Goal: Communication & Community: Ask a question

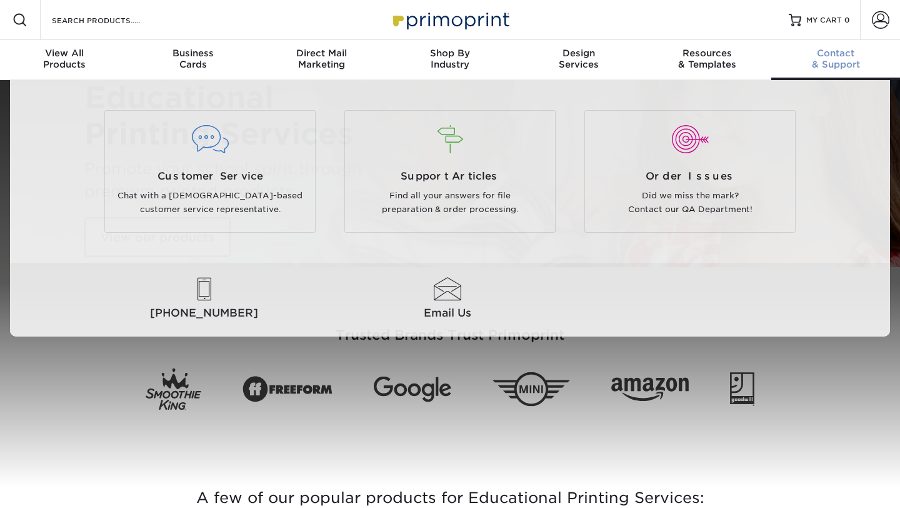
click at [835, 51] on span "Contact" at bounding box center [835, 53] width 129 height 11
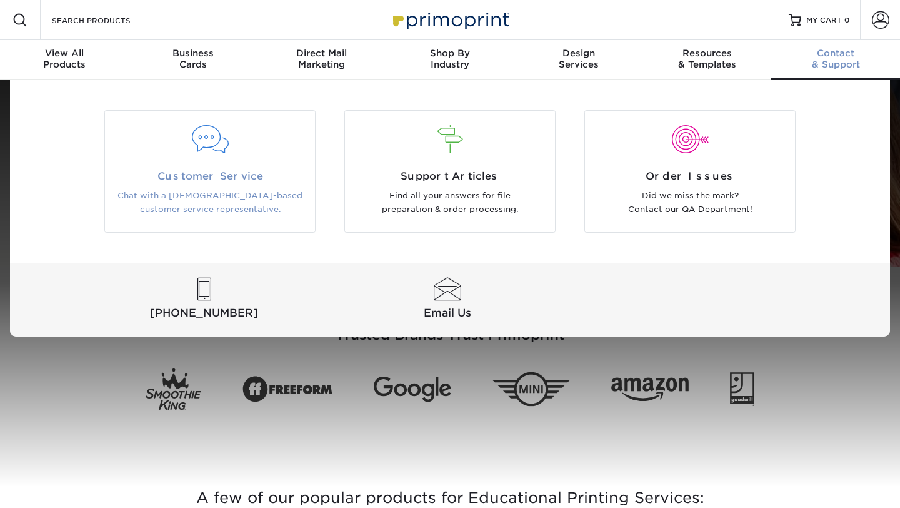
click at [205, 141] on div at bounding box center [209, 140] width 191 height 28
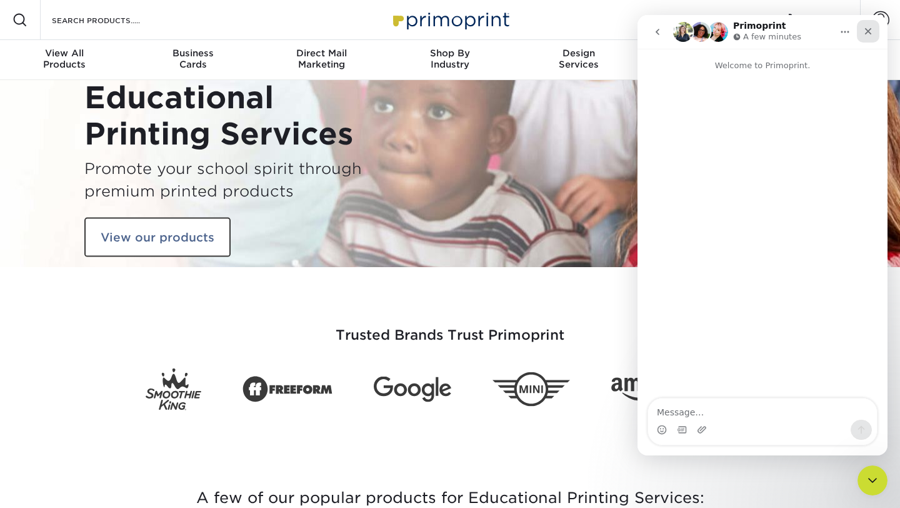
click at [876, 34] on div "Close" at bounding box center [868, 31] width 23 height 23
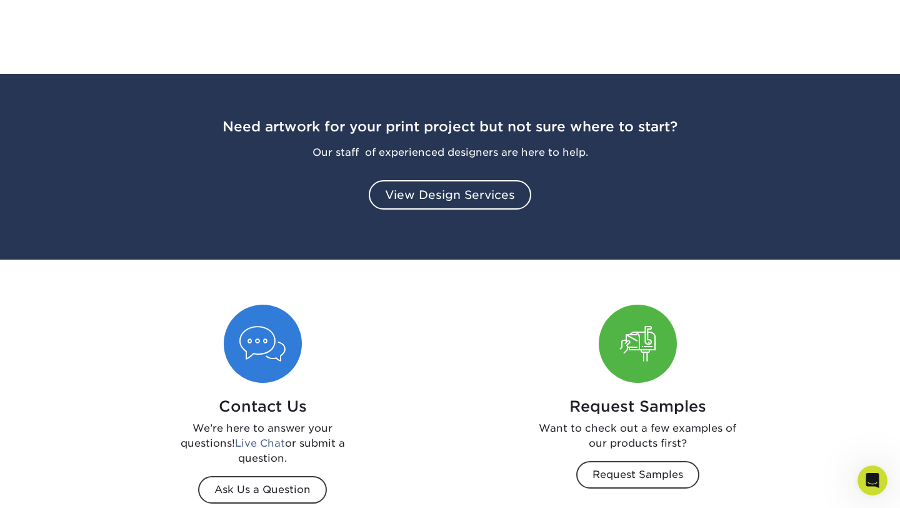
scroll to position [1427, 0]
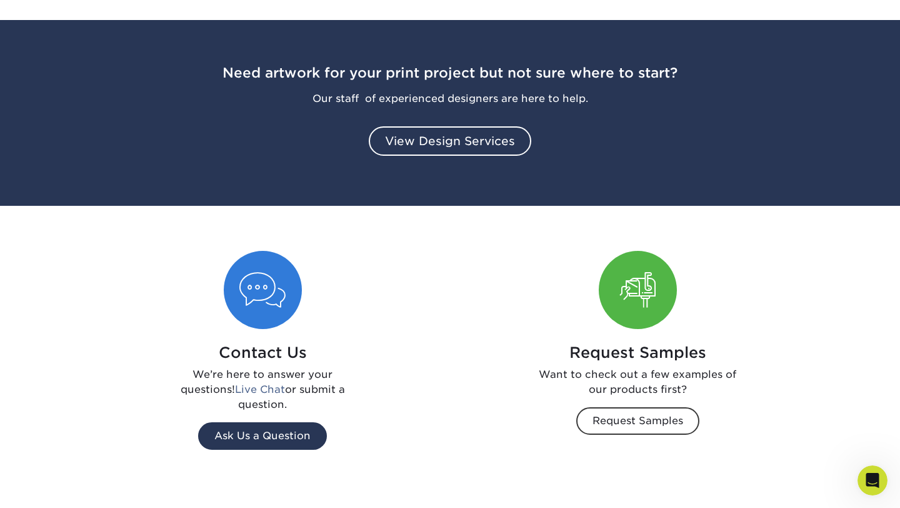
click at [294, 429] on span "Ask Us a Question" at bounding box center [262, 436] width 129 height 28
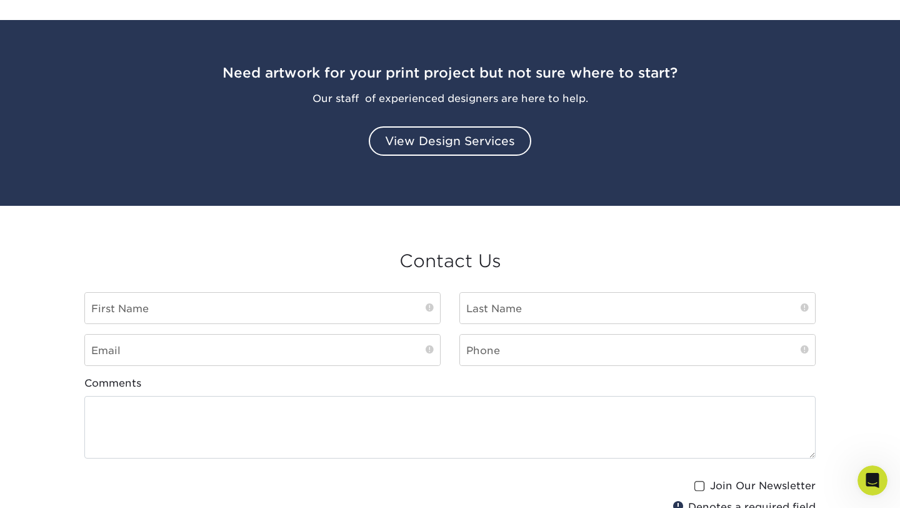
scroll to position [1443, 0]
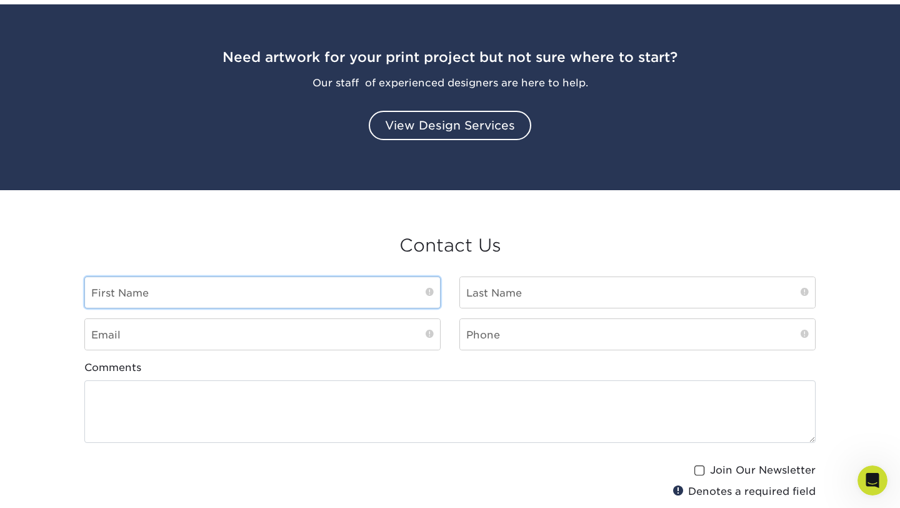
click at [290, 304] on input "text" at bounding box center [262, 292] width 355 height 31
type input "[PERSON_NAME]"
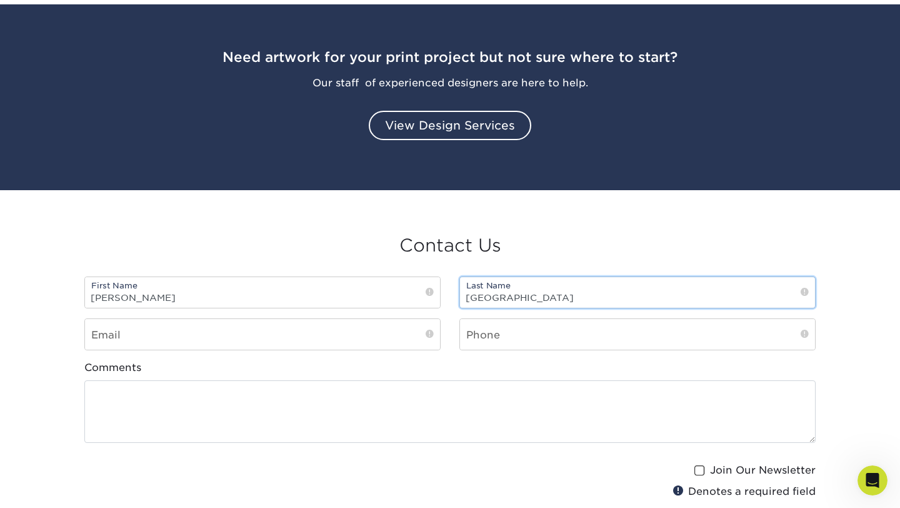
type input "[GEOGRAPHIC_DATA]"
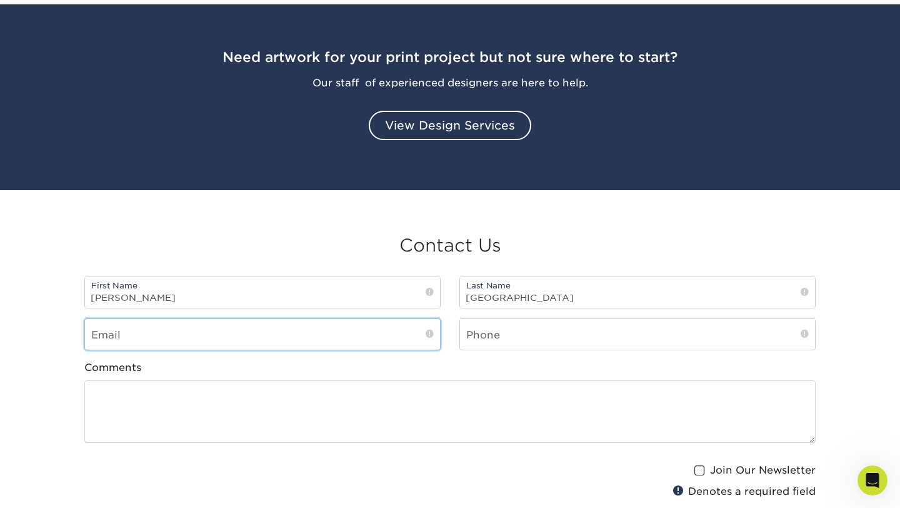
click at [211, 335] on input "email" at bounding box center [262, 334] width 355 height 31
type input "[PERSON_NAME][EMAIL_ADDRESS][DOMAIN_NAME]"
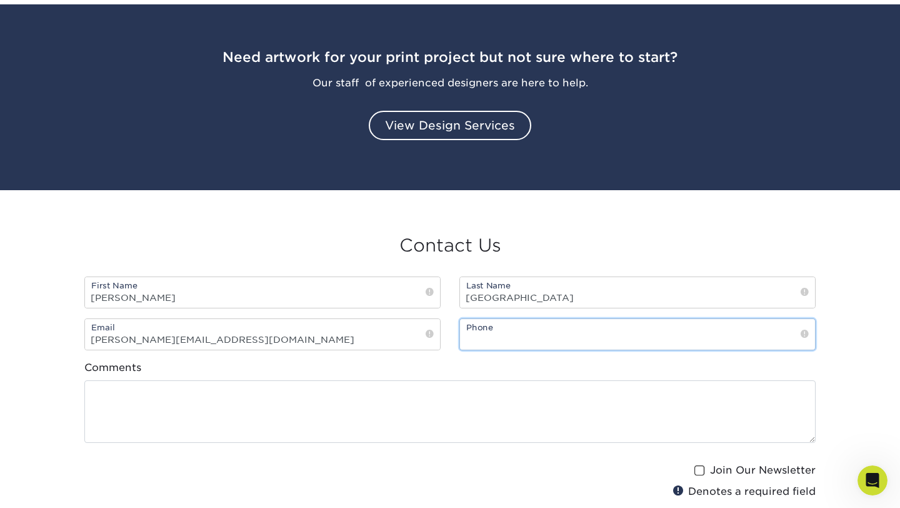
click at [534, 342] on input "text" at bounding box center [637, 334] width 355 height 31
type input "9044406628"
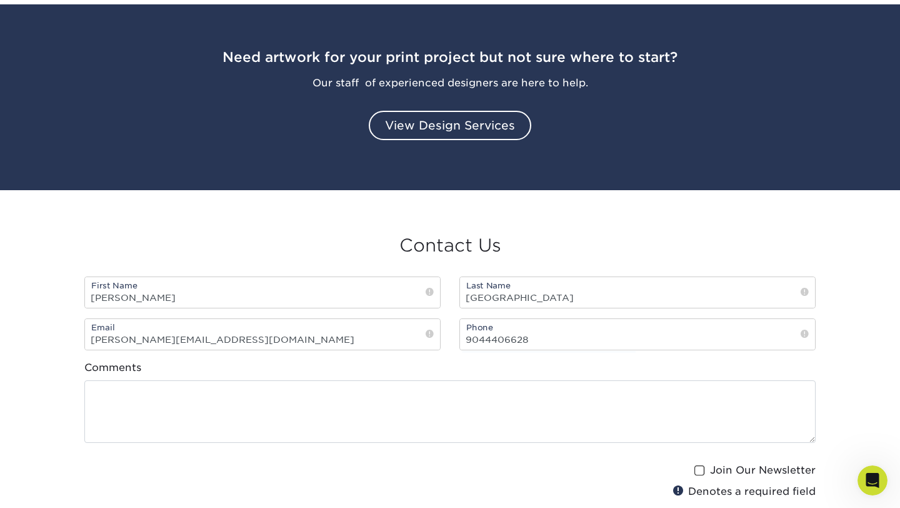
click at [531, 378] on div "Comments" at bounding box center [449, 401] width 731 height 83
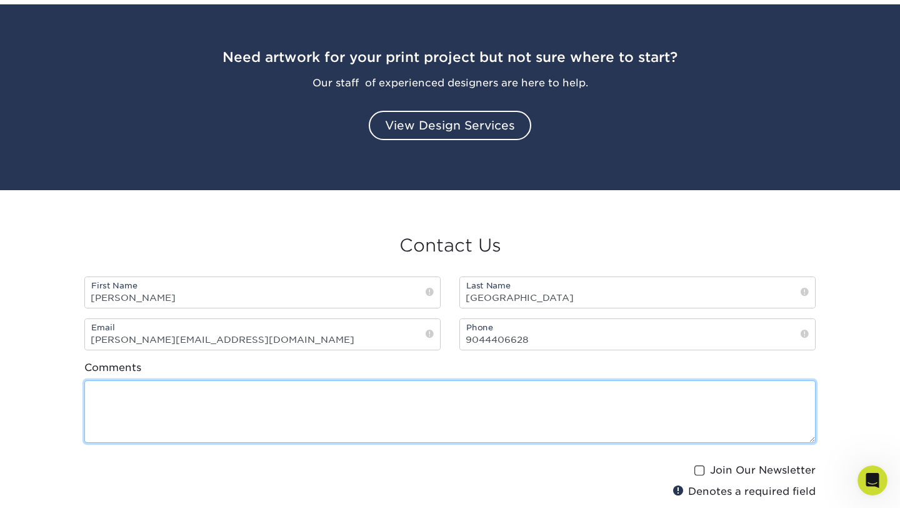
click at [519, 394] on textarea at bounding box center [449, 411] width 731 height 63
paste textarea ""Hi! I am reaching out on behalf of The [GEOGRAPHIC_DATA]. We are currently dev…"
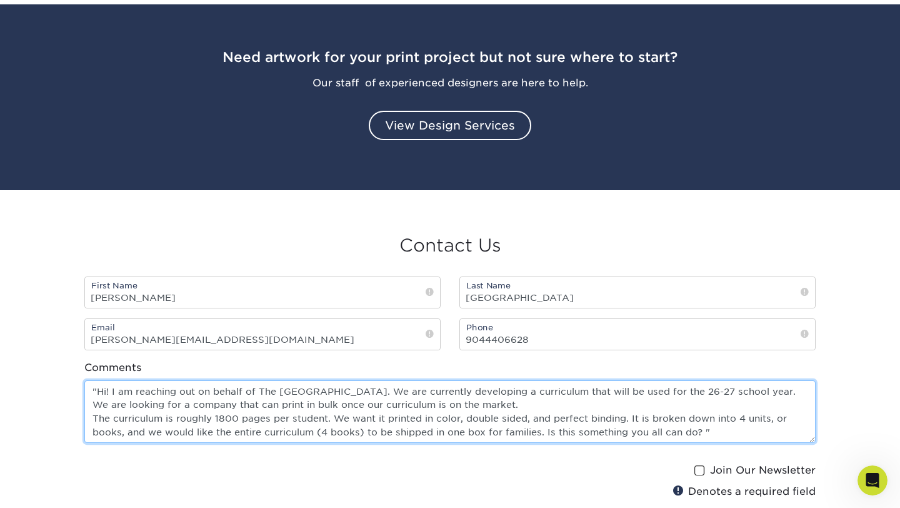
click at [96, 391] on textarea ""Hi! I am reaching out on behalf of The [GEOGRAPHIC_DATA]. We are currently dev…" at bounding box center [449, 411] width 731 height 63
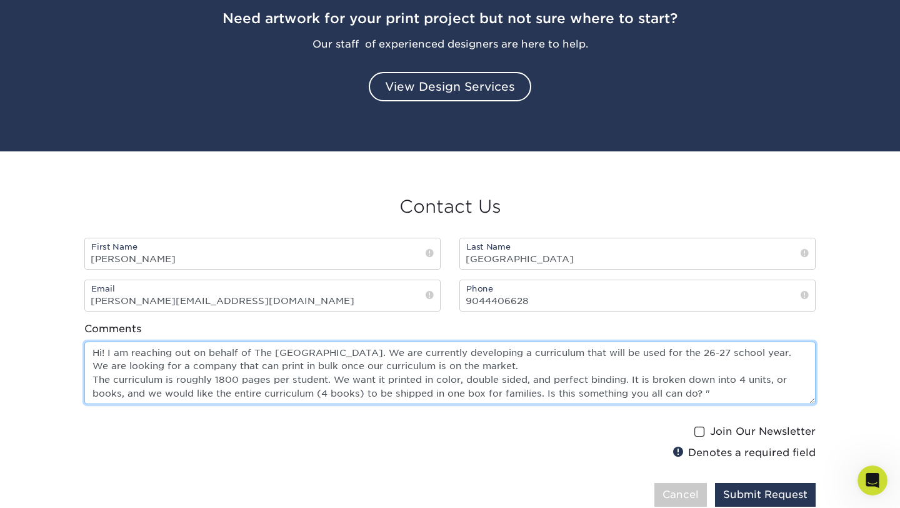
scroll to position [1482, 0]
click at [714, 396] on textarea "Hi! I am reaching out on behalf of The [GEOGRAPHIC_DATA]. We are currently deve…" at bounding box center [449, 372] width 731 height 63
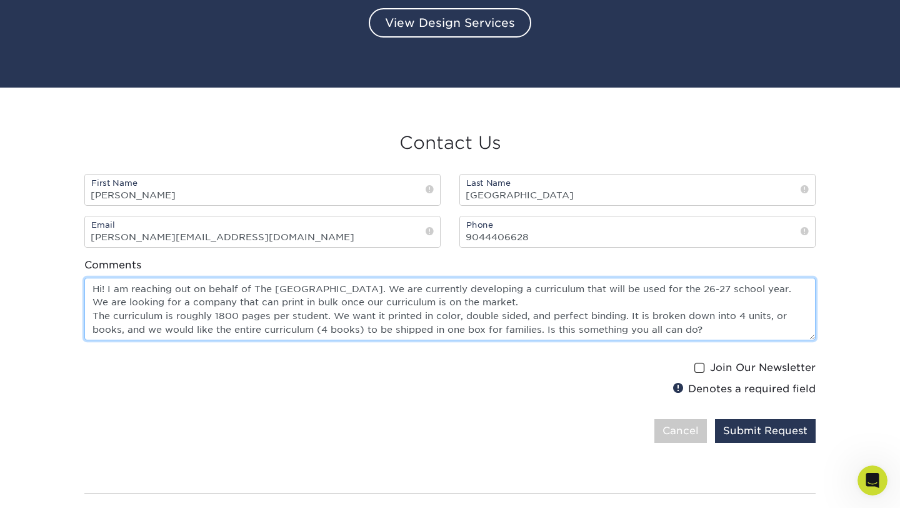
scroll to position [1546, 0]
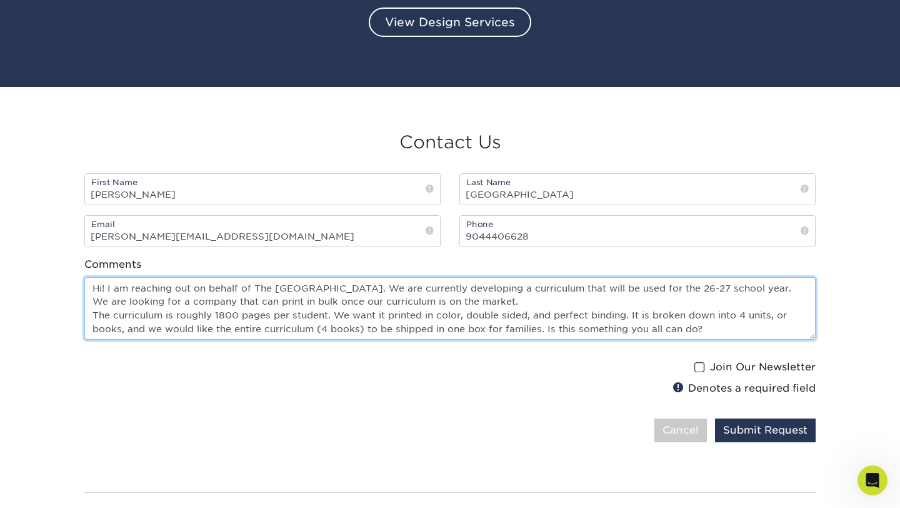
type textarea "Hi! I am reaching out on behalf of The [GEOGRAPHIC_DATA]. We are currently deve…"
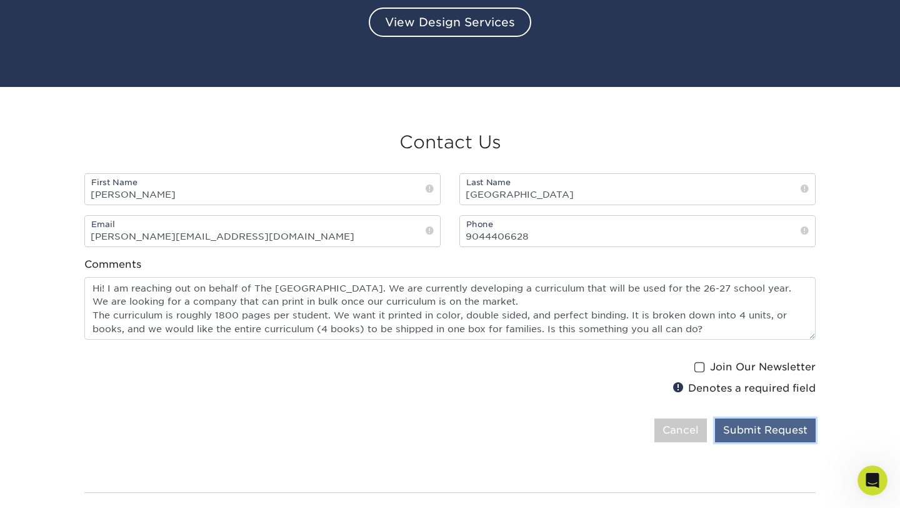
click at [750, 431] on button "Submit Request" at bounding box center [765, 430] width 101 height 24
